Goal: Check status

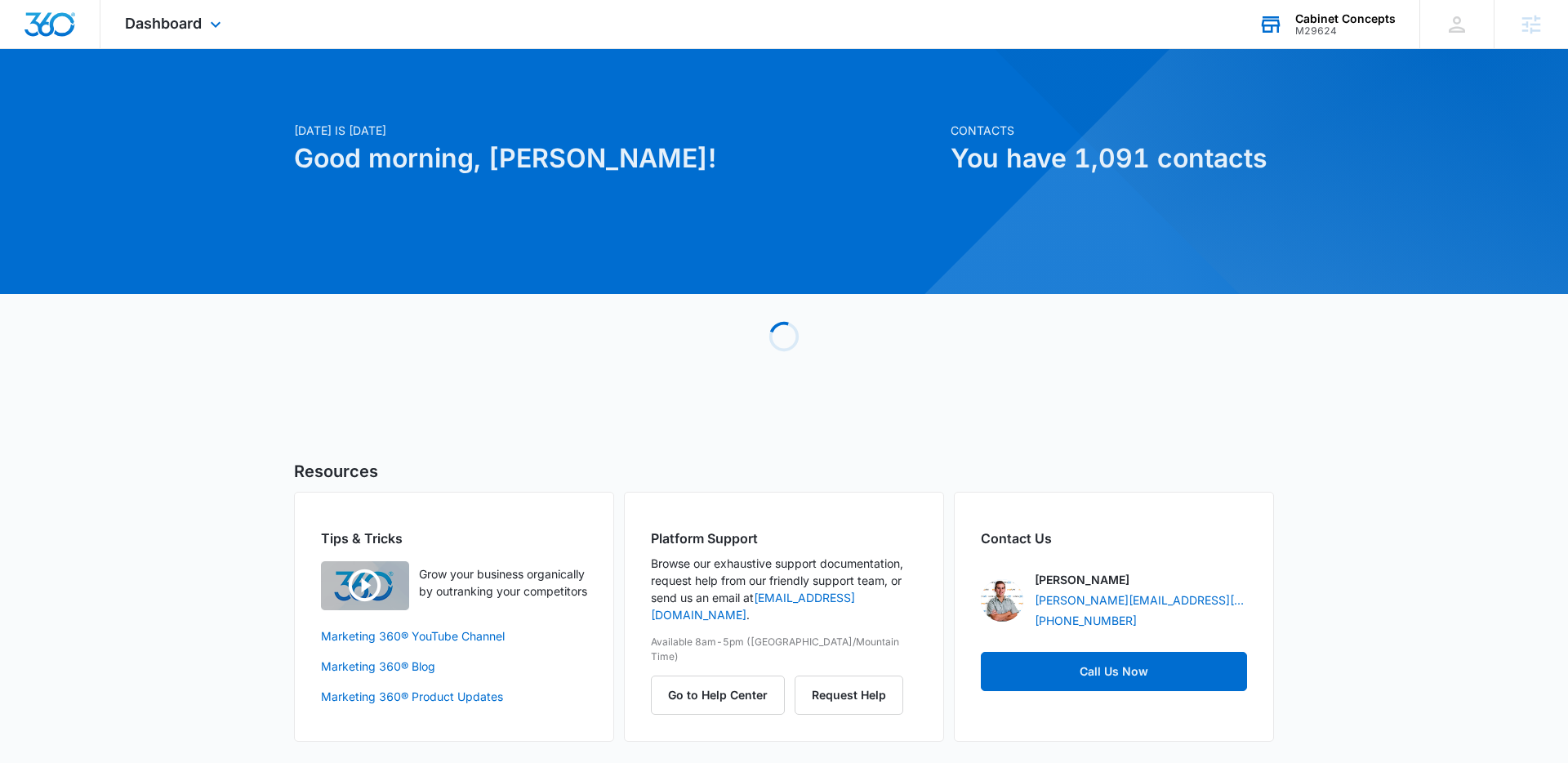
click at [1355, 41] on div "Cabinet Concepts M29624 Your Accounts View All" at bounding box center [1326, 24] width 185 height 48
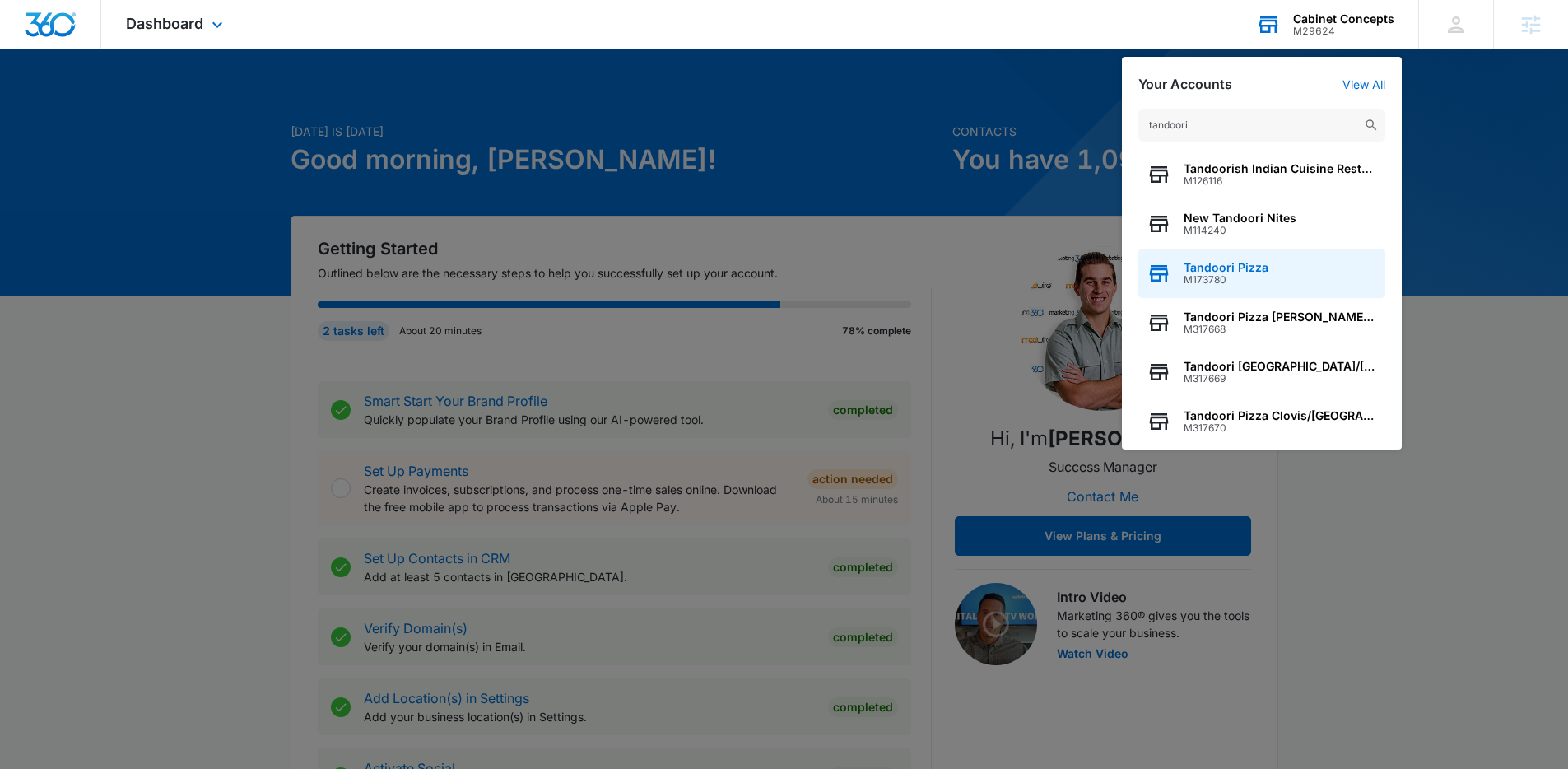
type input "tandoori"
click at [1238, 259] on div "Tandoori Pizza M173780" at bounding box center [1261, 273] width 247 height 50
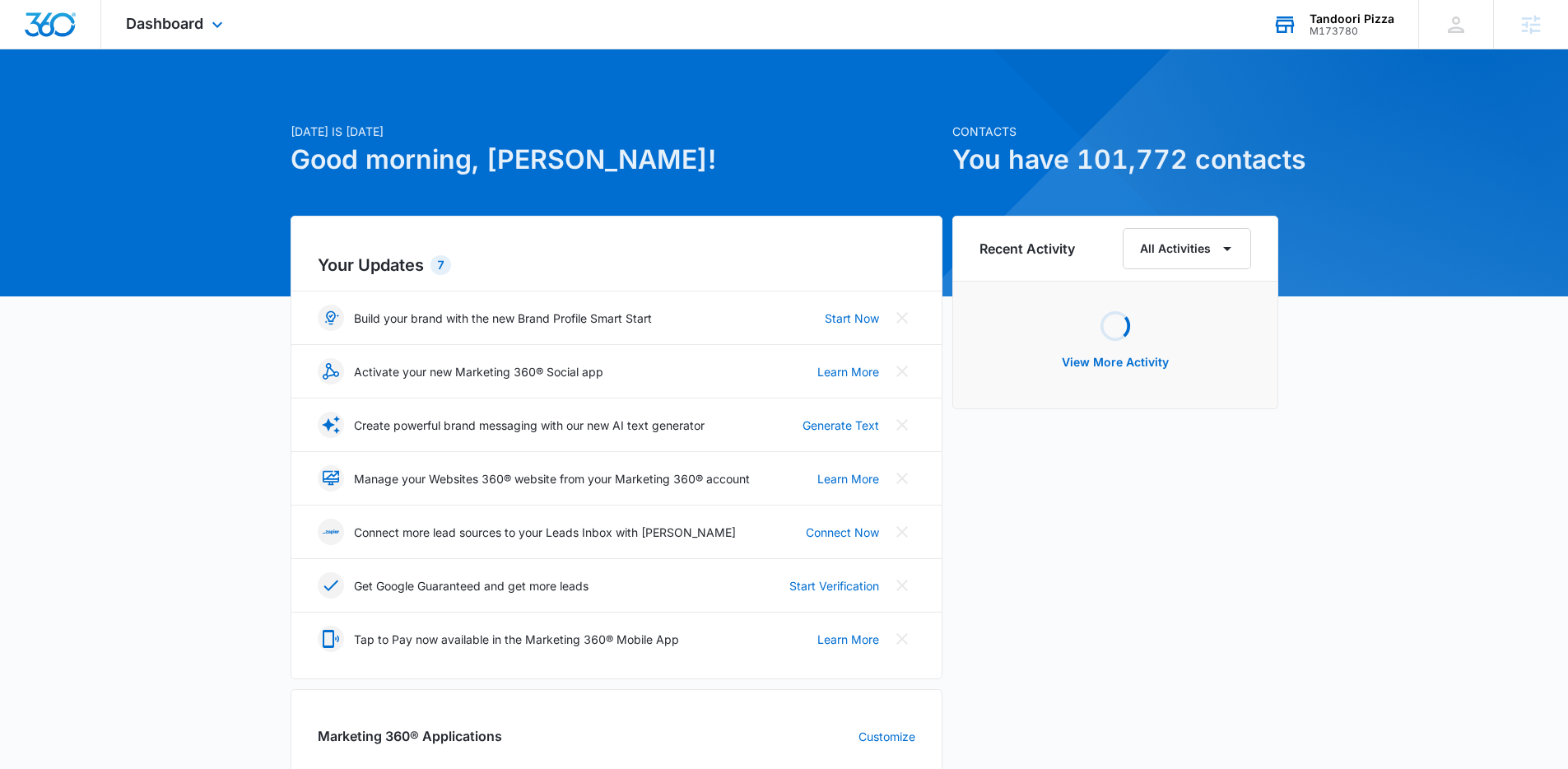
click at [181, 41] on div "Dashboard Apps Reputation Forms CRM Email Social Payments POS Content Ads Intel…" at bounding box center [176, 24] width 151 height 49
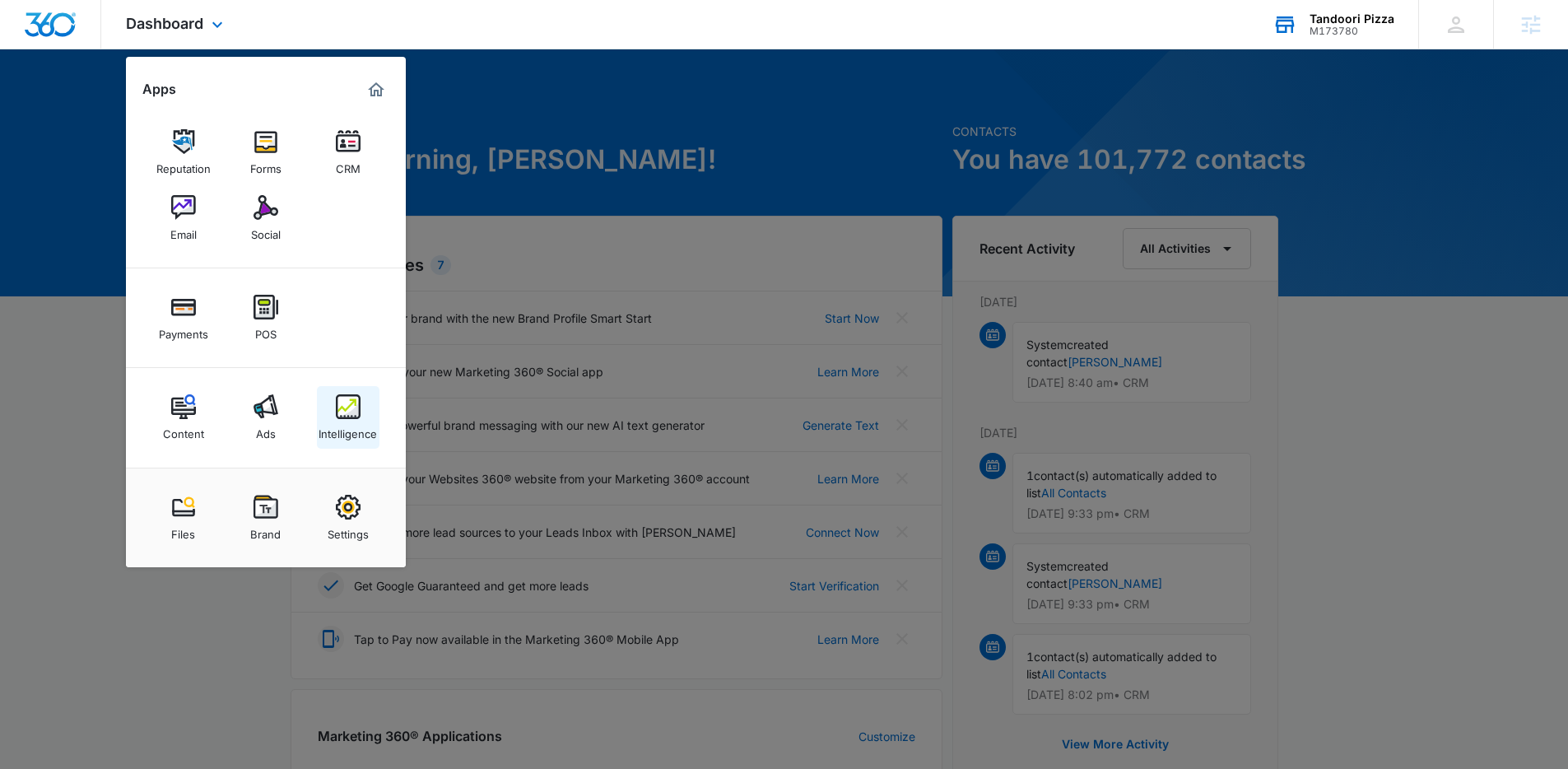
click at [353, 405] on img at bounding box center [348, 406] width 24 height 24
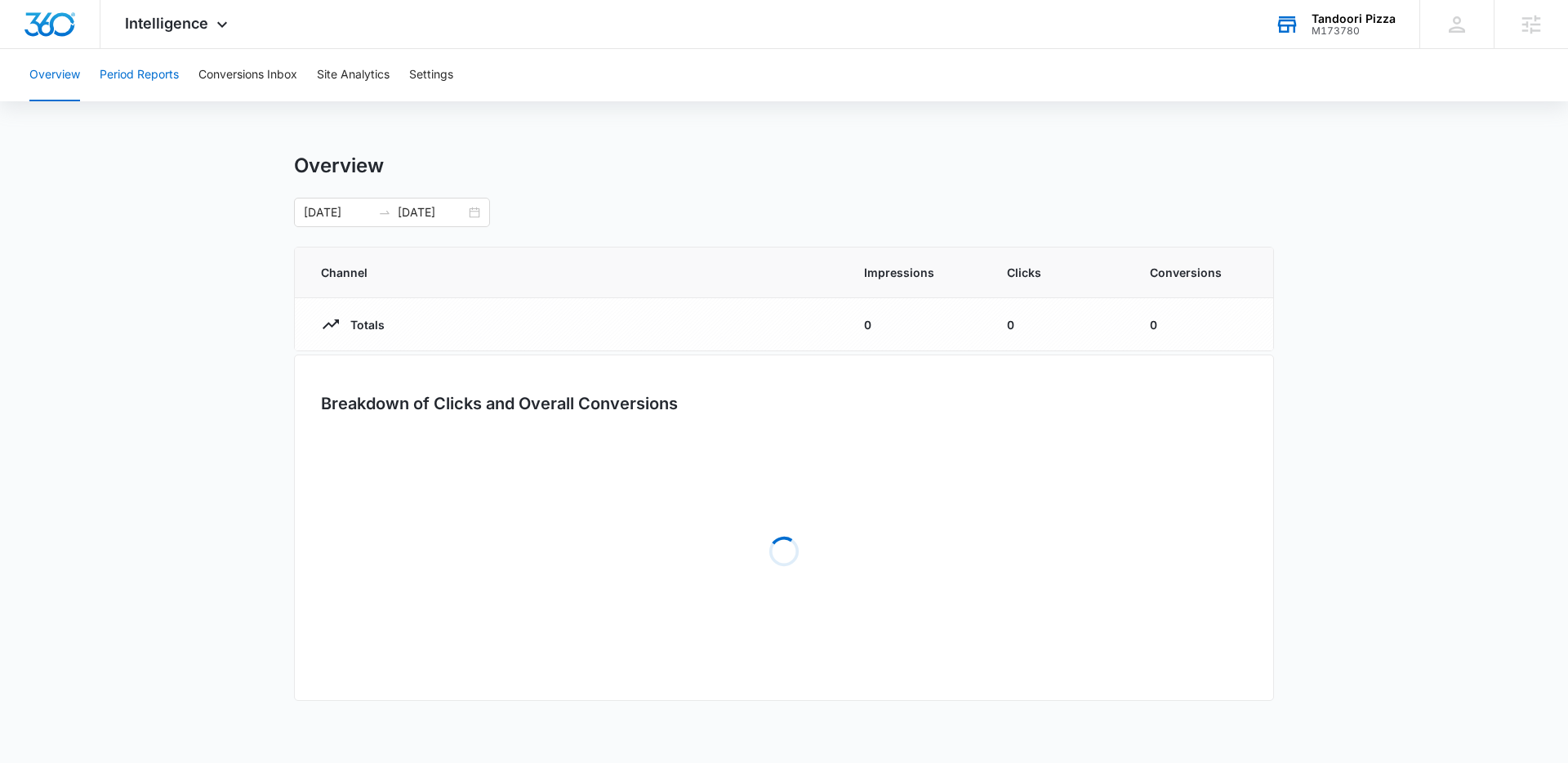
click at [124, 81] on button "Period Reports" at bounding box center [139, 75] width 79 height 52
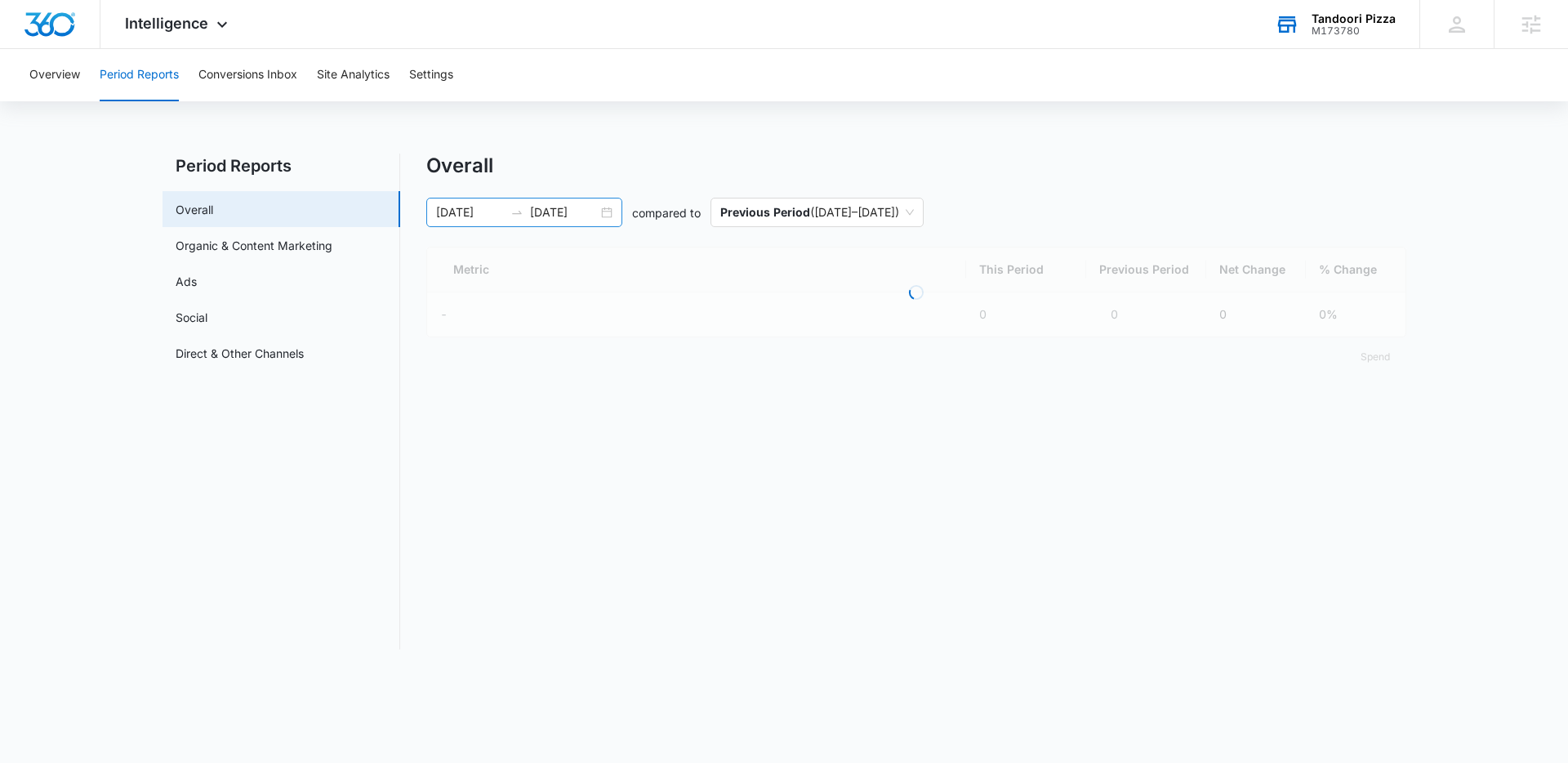
click at [614, 215] on div "[DATE] [DATE]" at bounding box center [524, 212] width 196 height 30
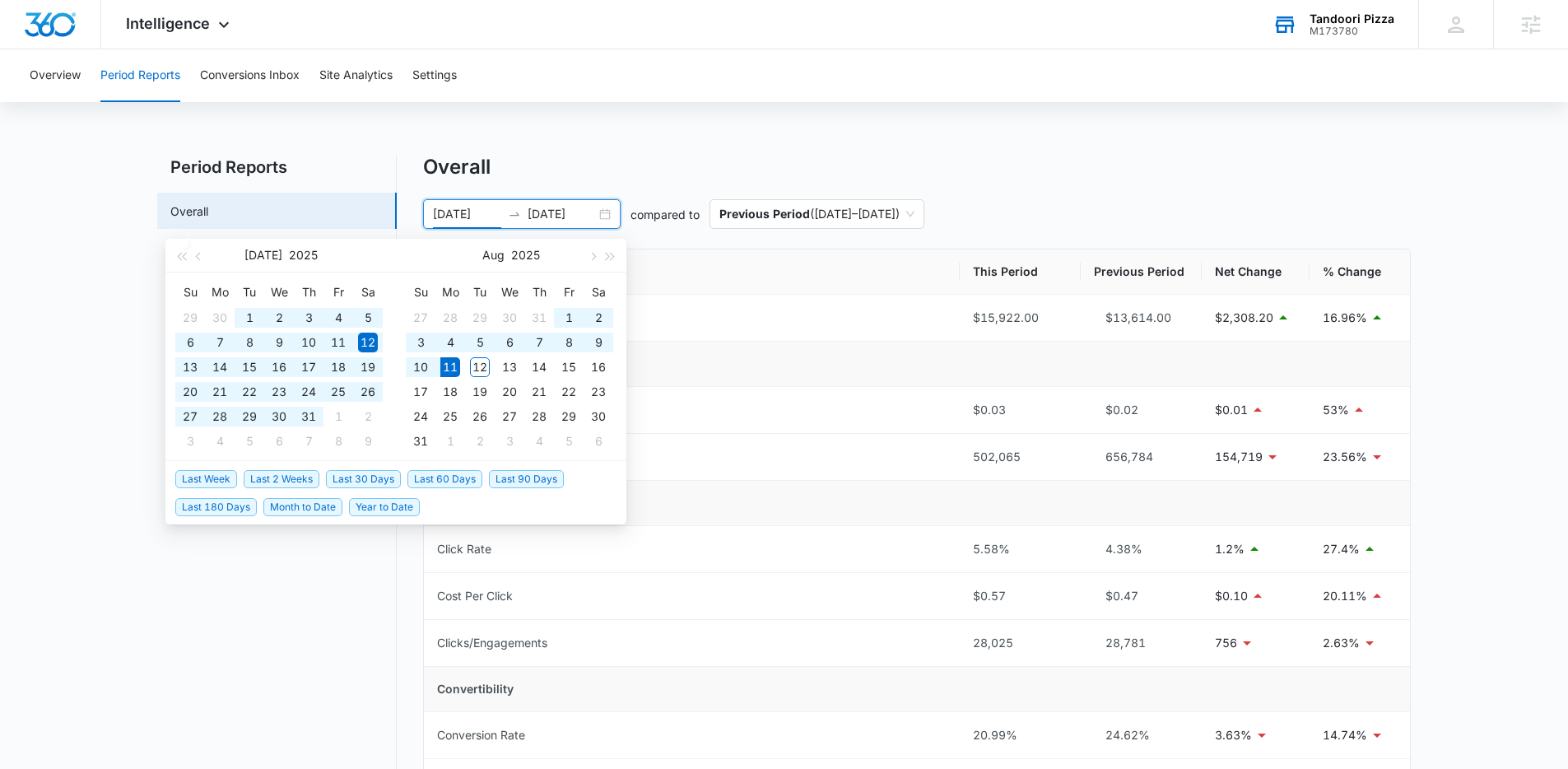
click at [407, 507] on span "Year to Date" at bounding box center [384, 506] width 70 height 18
type input "[DATE]"
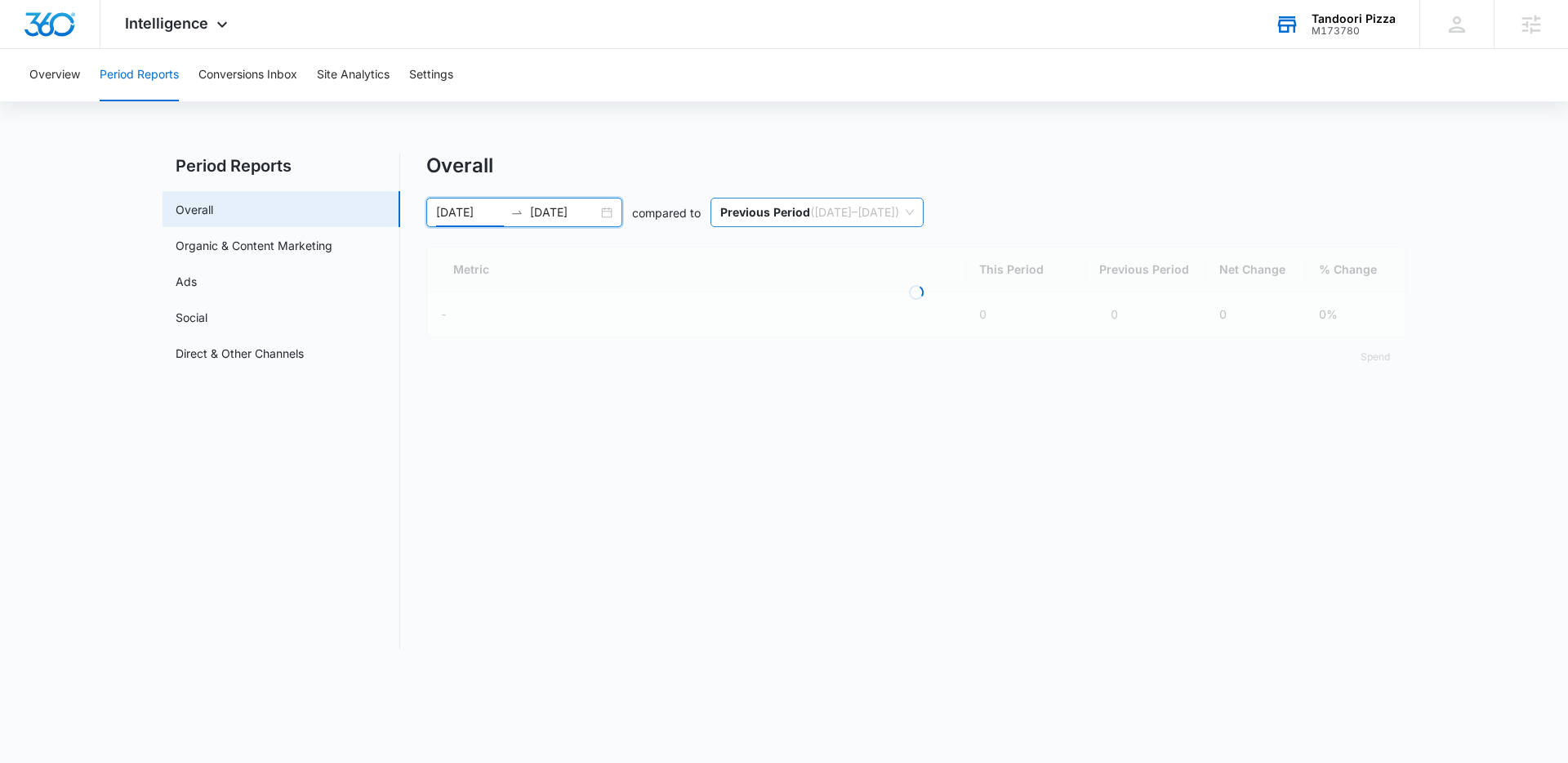
click at [810, 210] on span "Previous Period ( [DATE] – [DATE] )" at bounding box center [817, 212] width 194 height 28
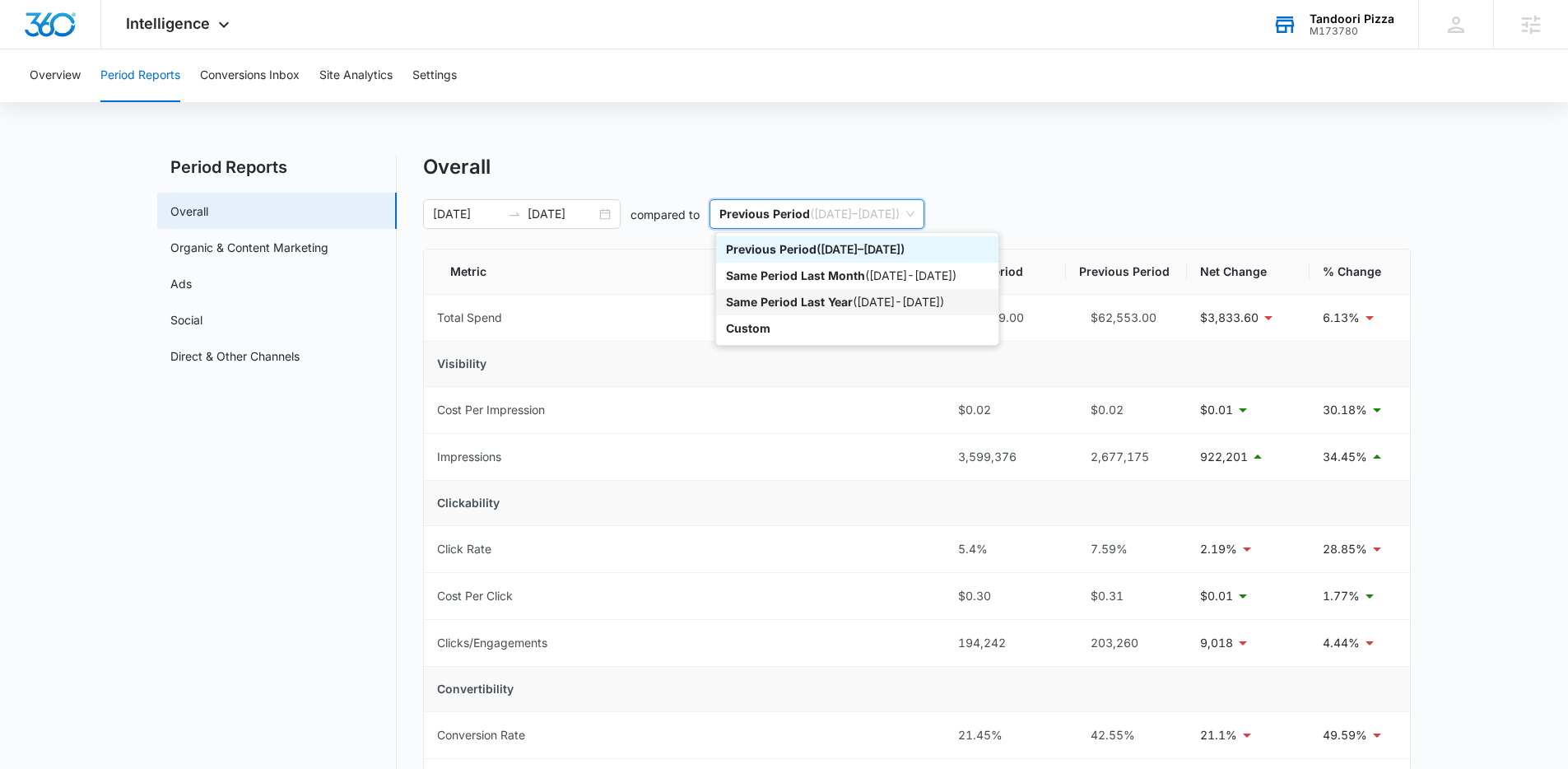
click at [810, 303] on p "Same Period Last Year" at bounding box center [789, 301] width 127 height 14
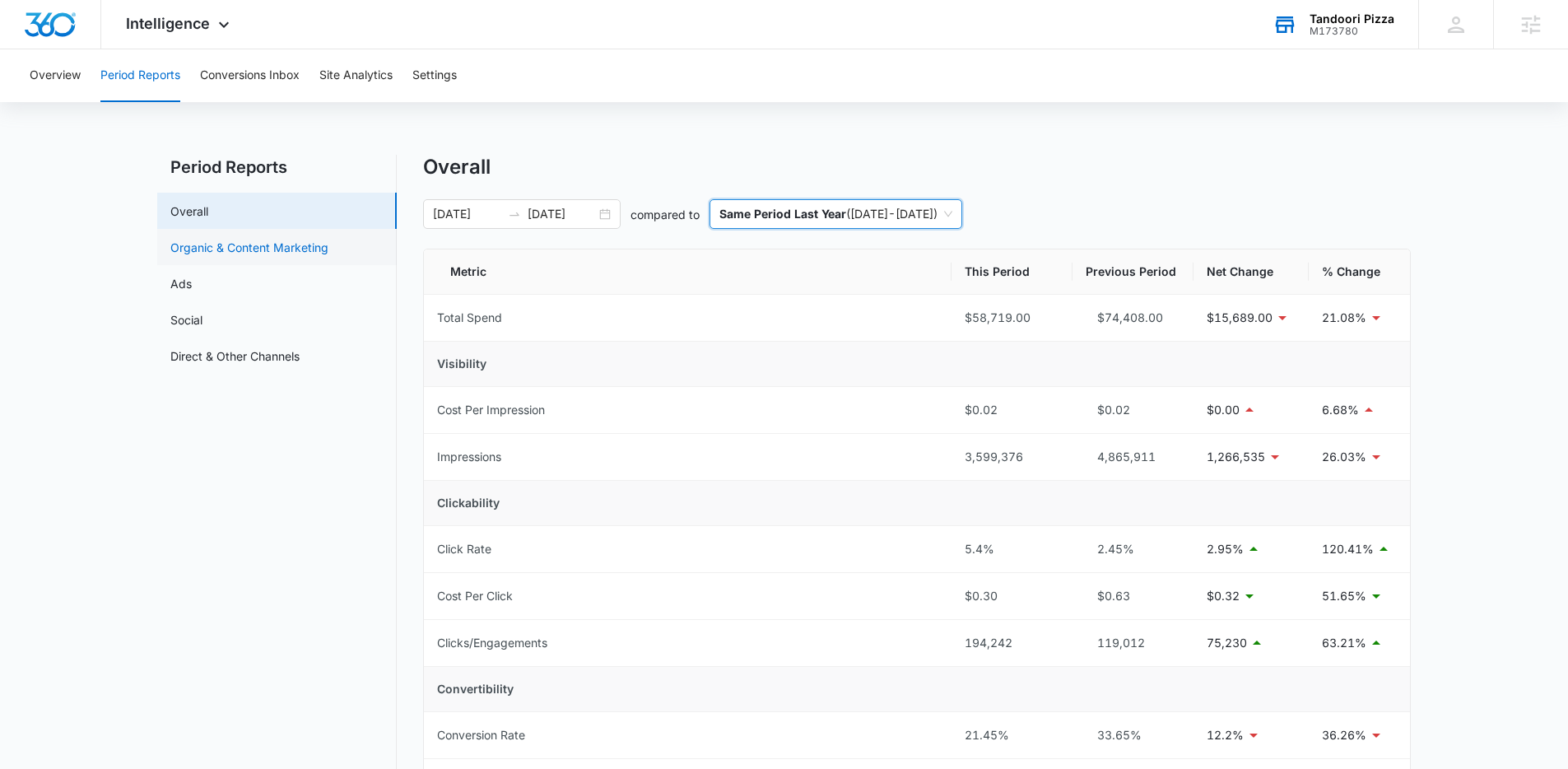
click at [216, 256] on link "Organic & Content Marketing" at bounding box center [249, 248] width 158 height 17
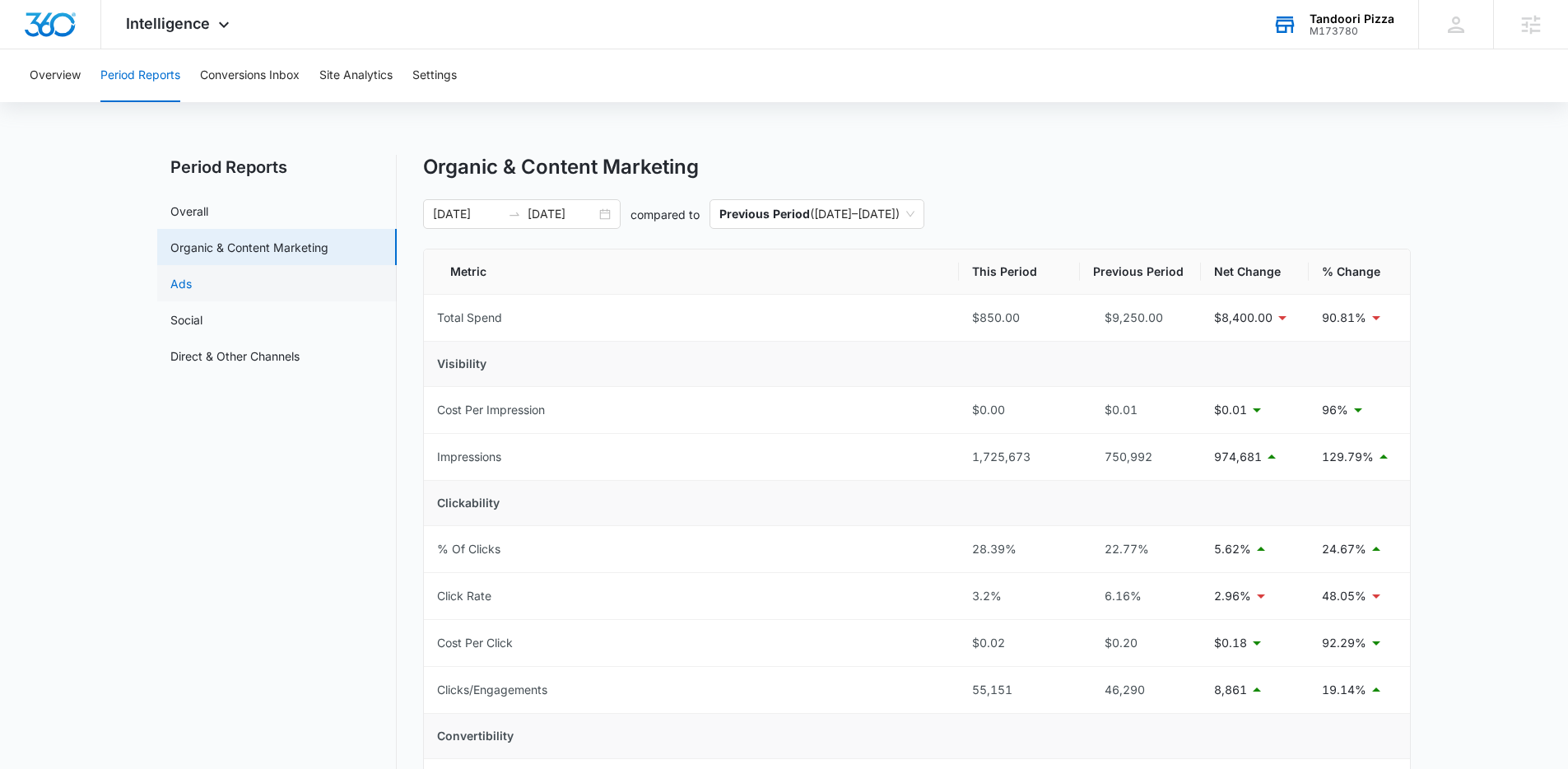
click at [191, 287] on link "Ads" at bounding box center [181, 283] width 22 height 17
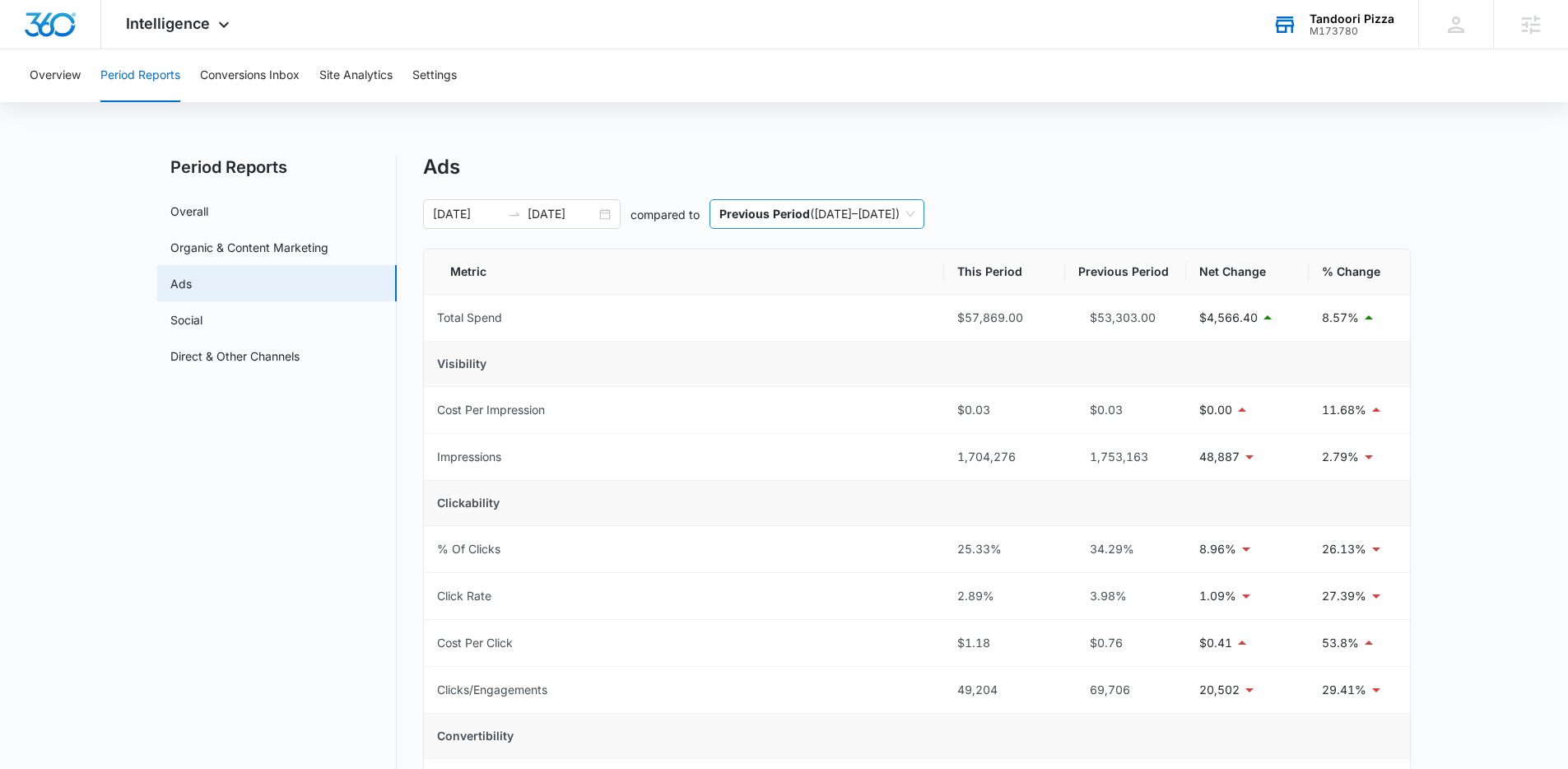
click at [878, 215] on span "Previous Period ( [DATE] – [DATE] )" at bounding box center [817, 214] width 195 height 28
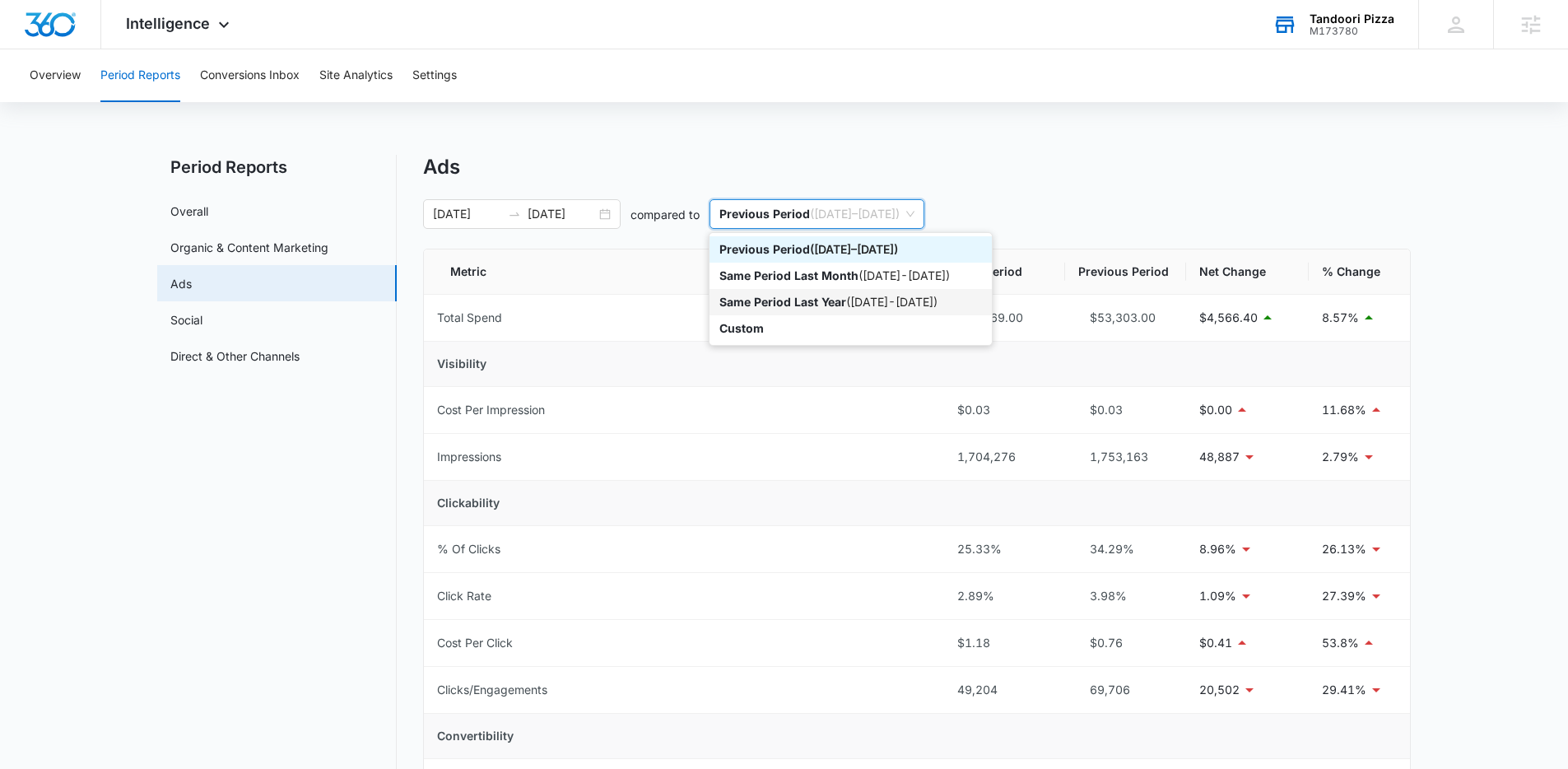
click at [837, 307] on p "Same Period Last Year" at bounding box center [782, 301] width 127 height 14
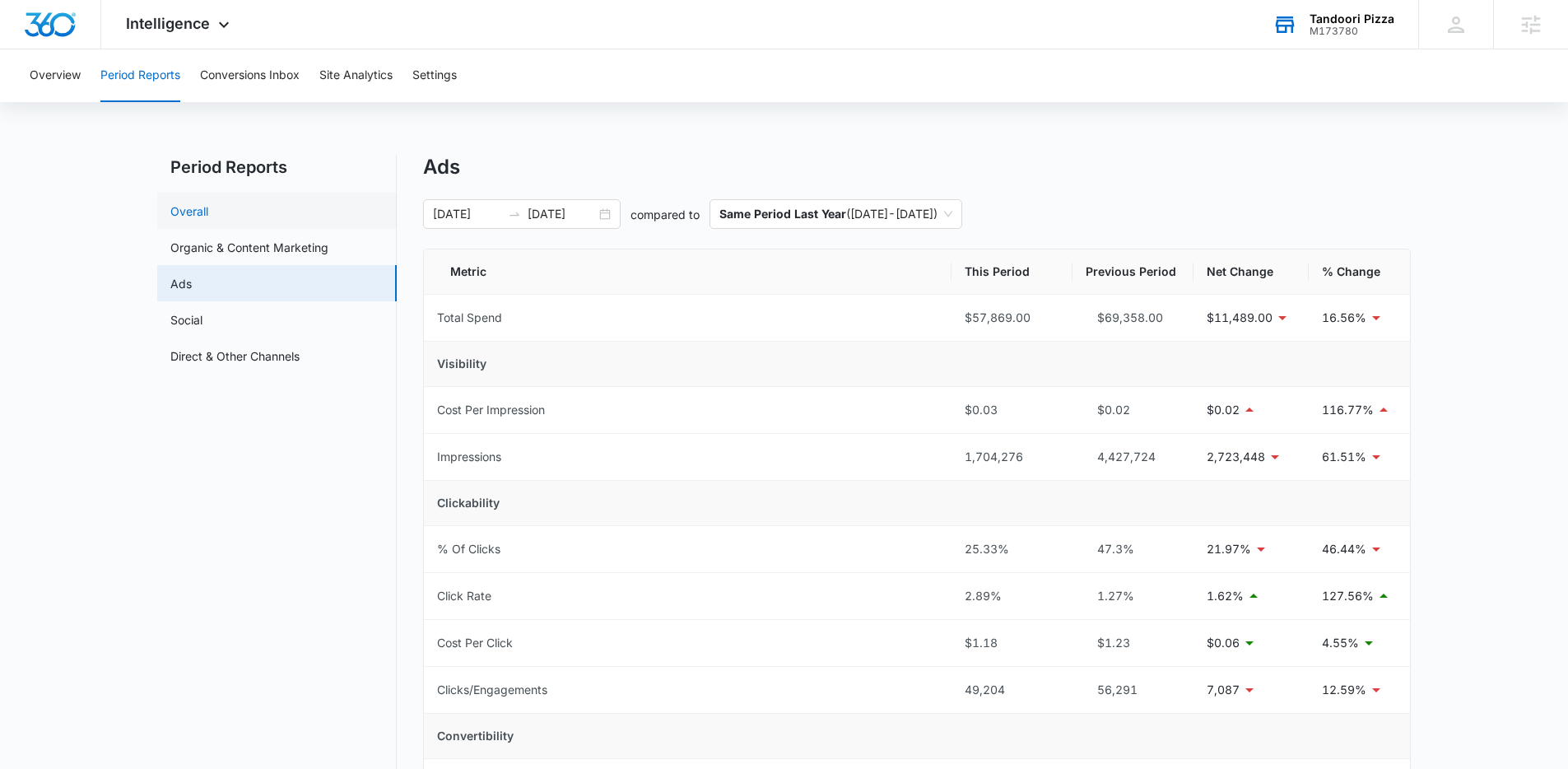
click at [208, 219] on link "Overall" at bounding box center [189, 211] width 38 height 17
